Goal: Task Accomplishment & Management: Complete application form

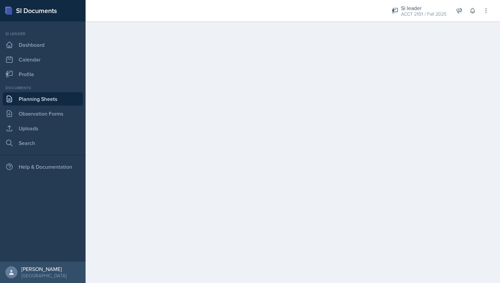
click at [451, 59] on main at bounding box center [292, 151] width 414 height 261
click at [47, 116] on link "Observation Forms" at bounding box center [43, 113] width 80 height 13
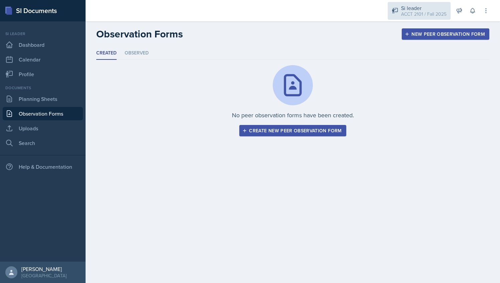
click at [405, 8] on div "Si leader" at bounding box center [423, 8] width 45 height 8
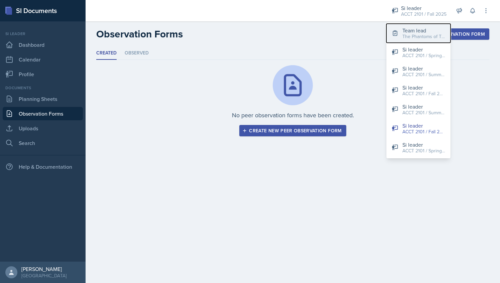
click at [409, 28] on div "Team lead" at bounding box center [423, 30] width 43 height 8
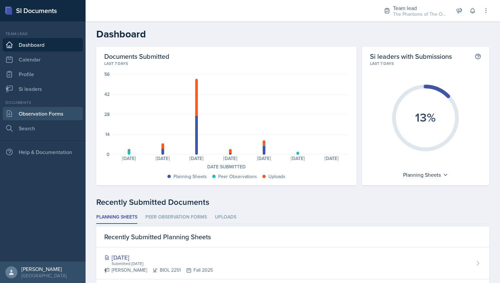
click at [56, 108] on link "Observation Forms" at bounding box center [43, 113] width 80 height 13
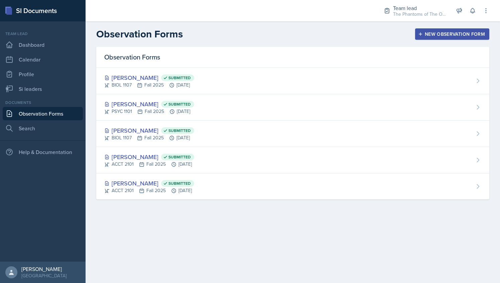
click at [443, 33] on div "New Observation Form" at bounding box center [451, 33] width 65 height 5
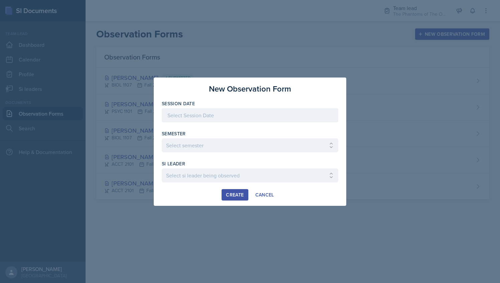
click at [227, 118] on div at bounding box center [250, 115] width 176 height 14
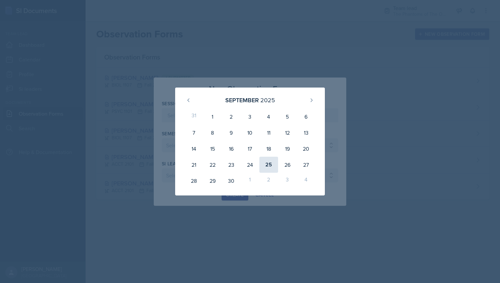
click at [270, 166] on div "25" at bounding box center [268, 165] width 19 height 16
type input "[DATE]"
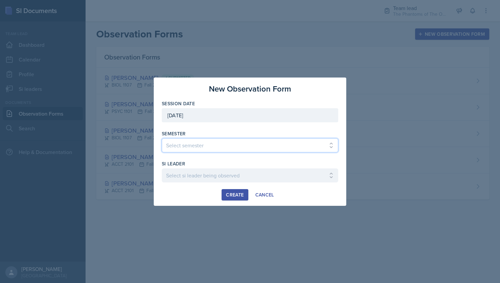
click at [218, 142] on select "Select semester All Spring 2021 Summer 2021 Spring 2022 Fall 2020 Fall 2021 Fal…" at bounding box center [250, 145] width 176 height 14
select select "2bed604d-1099-4043-b1bc-2365e8740244"
click at [162, 138] on select "Select semester All Spring 2021 Summer 2021 Spring 2022 Fall 2020 Fall 2021 Fal…" at bounding box center [250, 145] width 176 height 14
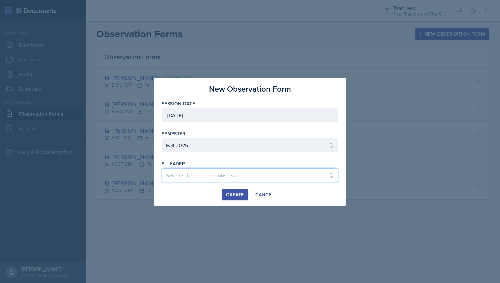
click at [212, 179] on select "Select si leader being observed [PERSON_NAME] / CHEM 1211 / Demon SI of [GEOGRA…" at bounding box center [250, 175] width 176 height 14
select select "dbfde11f-4bb7-4825-8406-dc5430808544"
click at [162, 168] on select "Select si leader being observed [PERSON_NAME] / CHEM 1211 / Demon SI of [GEOGRA…" at bounding box center [250, 175] width 176 height 14
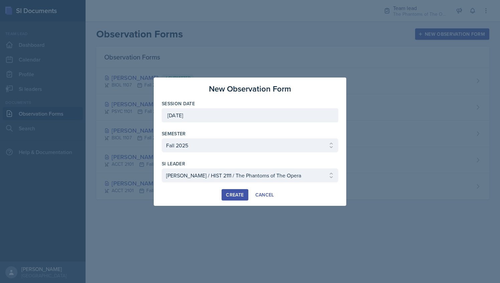
click at [230, 194] on div "Create" at bounding box center [235, 194] width 18 height 5
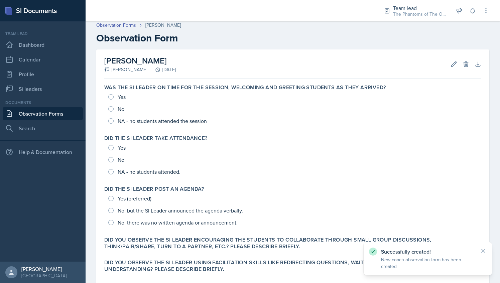
scroll to position [3, 0]
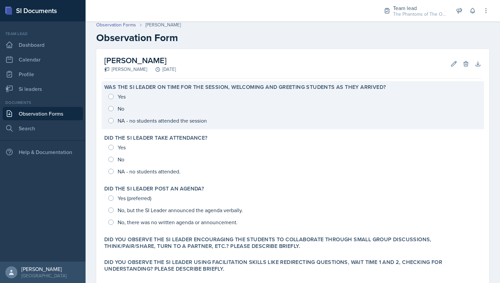
click at [148, 128] on div "Was the SI Leader on time for the session, welcoming and greeting students as t…" at bounding box center [293, 105] width 382 height 48
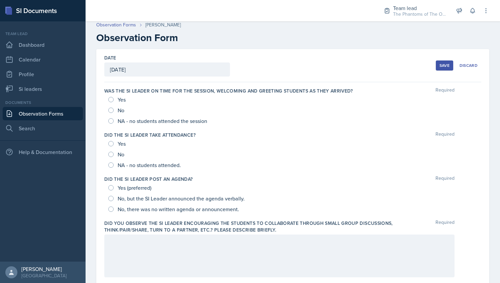
click at [138, 121] on span "NA - no students attended the session" at bounding box center [162, 121] width 89 height 7
click at [114, 121] on input "NA - no students attended the session" at bounding box center [110, 120] width 5 height 5
radio input "true"
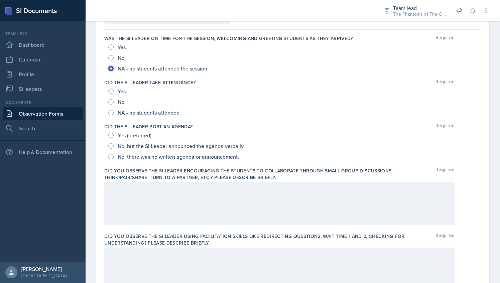
scroll to position [56, 0]
click at [137, 109] on span "NA - no students attended." at bounding box center [149, 112] width 63 height 7
click at [114, 110] on input "NA - no students attended." at bounding box center [110, 112] width 5 height 5
radio input "true"
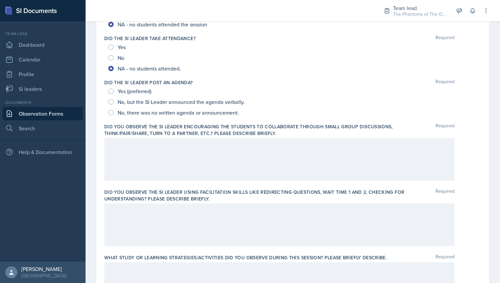
click at [135, 90] on span "Yes (preferred)" at bounding box center [135, 91] width 34 height 7
click at [114, 90] on input "Yes (preferred)" at bounding box center [110, 90] width 5 height 5
radio input "true"
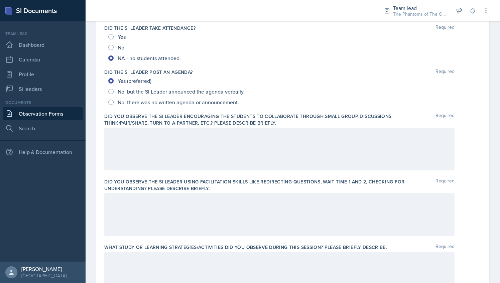
click at [170, 143] on div at bounding box center [279, 149] width 350 height 43
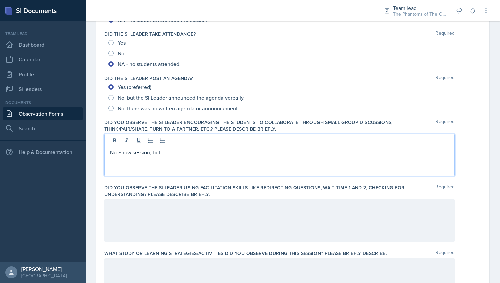
scroll to position [105, 0]
drag, startPoint x: 164, startPoint y: 150, endPoint x: 104, endPoint y: 150, distance: 60.8
click at [104, 150] on div "Date [DATE] [DATE] 31 1 2 3 4 5 6 7 8 9 10 11 12 13 14 15 16 17 18 19 20 21 22 …" at bounding box center [292, 265] width 393 height 635
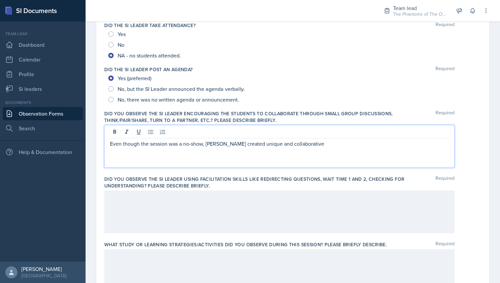
click at [318, 150] on div "Even though the session was a no-show, [PERSON_NAME] created unique and collabo…" at bounding box center [279, 146] width 350 height 43
click at [202, 198] on div at bounding box center [279, 211] width 350 height 43
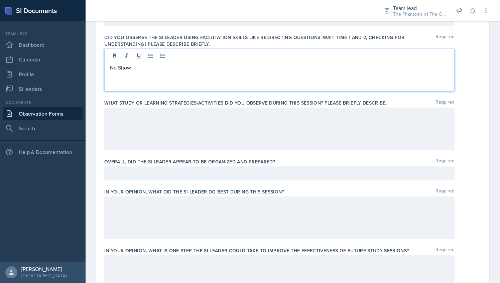
scroll to position [250, 0]
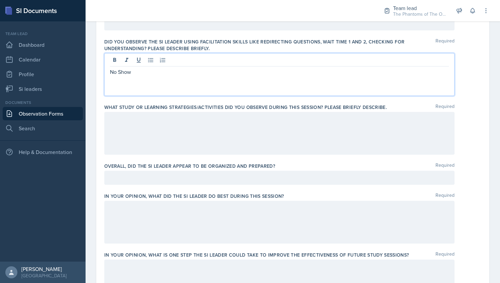
click at [186, 124] on div at bounding box center [279, 133] width 350 height 43
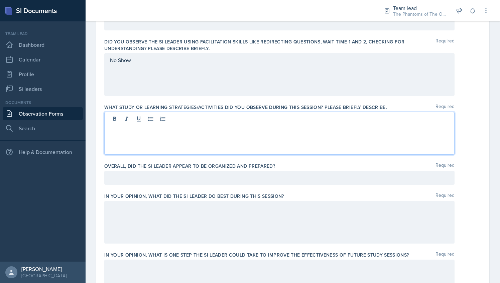
scroll to position [262, 0]
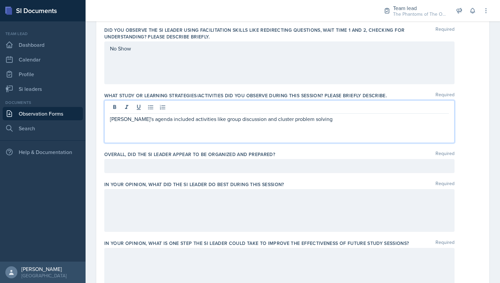
click at [191, 165] on div at bounding box center [279, 166] width 350 height 14
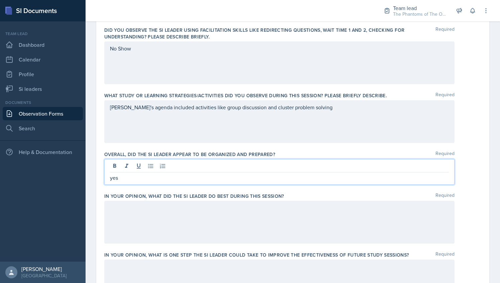
click at [180, 216] on div at bounding box center [279, 222] width 350 height 43
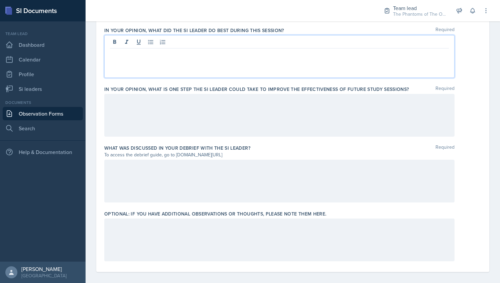
scroll to position [416, 0]
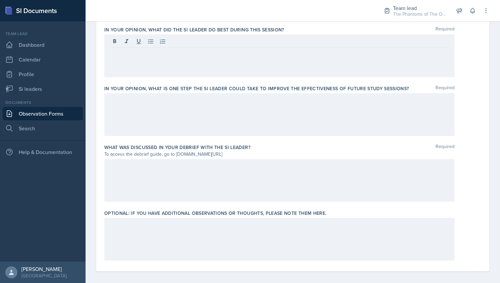
click at [188, 188] on div at bounding box center [279, 180] width 350 height 43
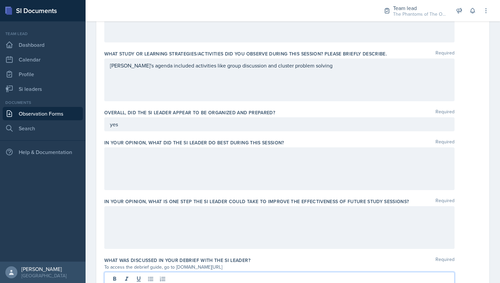
click at [198, 165] on div at bounding box center [279, 168] width 350 height 43
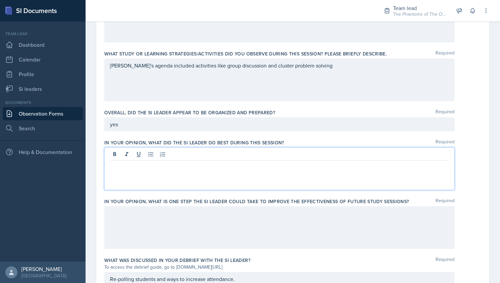
scroll to position [315, 0]
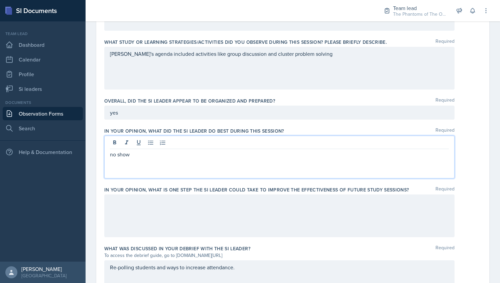
click at [189, 208] on div at bounding box center [279, 215] width 350 height 43
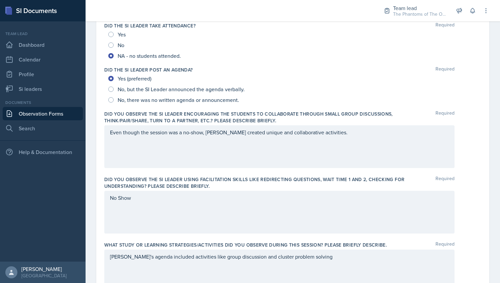
scroll to position [0, 0]
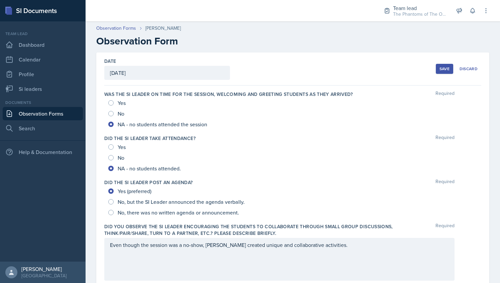
click at [441, 65] on button "Save" at bounding box center [443, 69] width 17 height 10
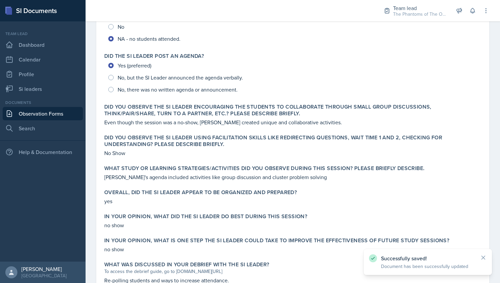
scroll to position [199, 0]
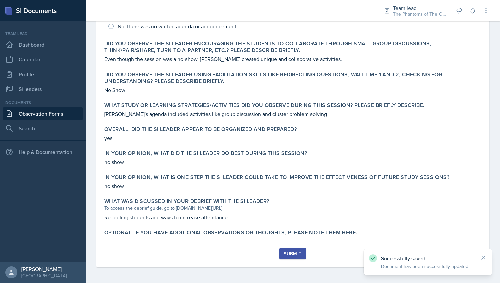
click at [290, 251] on div "Submit" at bounding box center [292, 253] width 18 height 5
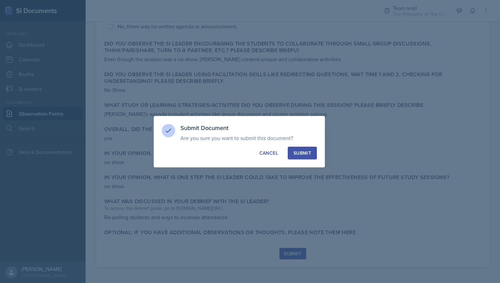
click at [302, 151] on div "Submit" at bounding box center [302, 153] width 18 height 7
radio input "true"
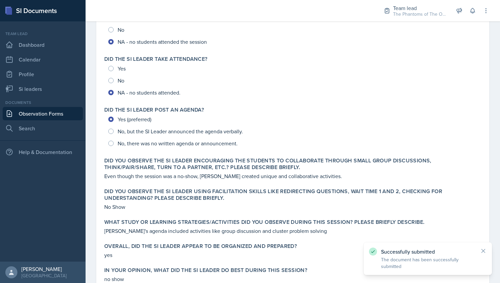
scroll to position [0, 0]
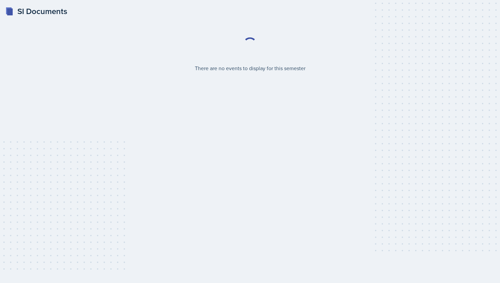
select select "2bed604d-1099-4043-b1bc-2365e8740244"
